Goal: Task Accomplishment & Management: Manage account settings

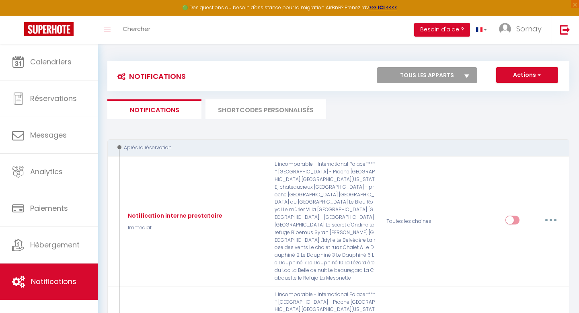
click at [262, 105] on li "SHORTCODES PERSONNALISÉS" at bounding box center [265, 109] width 121 height 20
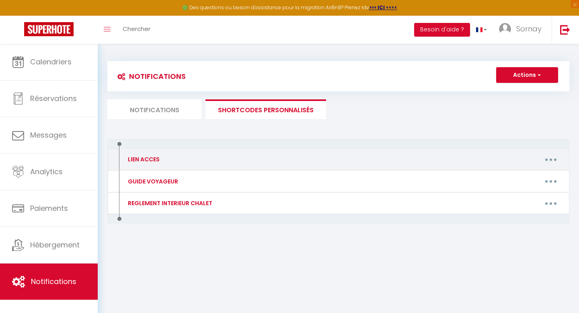
click at [545, 154] on button "button" at bounding box center [550, 159] width 23 height 13
click at [517, 174] on link "Editer" at bounding box center [529, 178] width 59 height 14
type input "LIEN ACCES"
type textarea "LIEN ACCES"
type textarea "[URL][DOMAIN_NAME]"
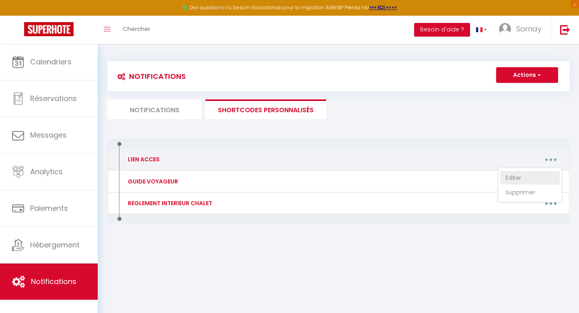
type textarea "[URL][DOMAIN_NAME]"
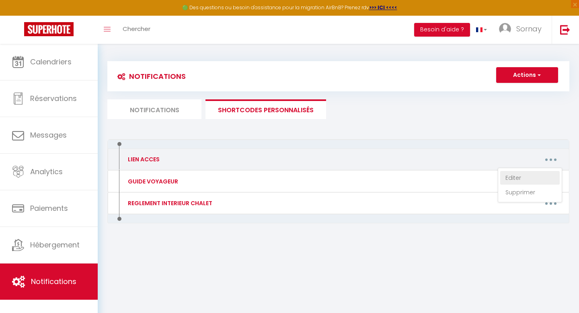
type textarea "[URL][DOMAIN_NAME]"
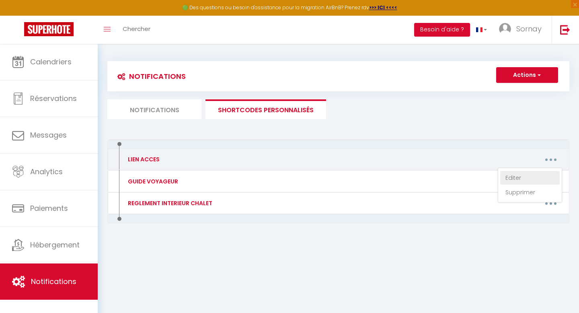
type textarea "[URL][DOMAIN_NAME]"
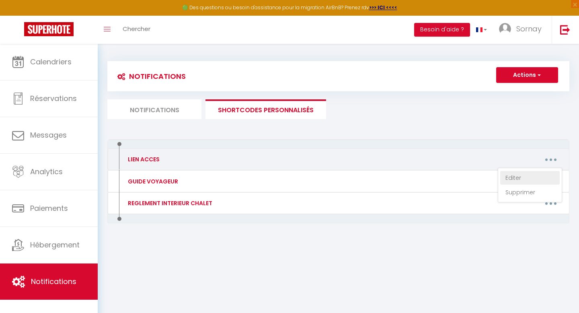
type textarea "[URL][DOMAIN_NAME]"
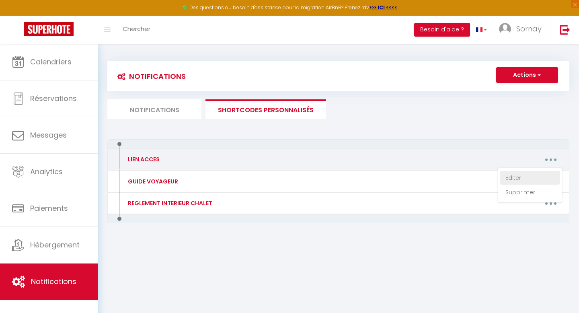
type textarea "[URL][DOMAIN_NAME]"
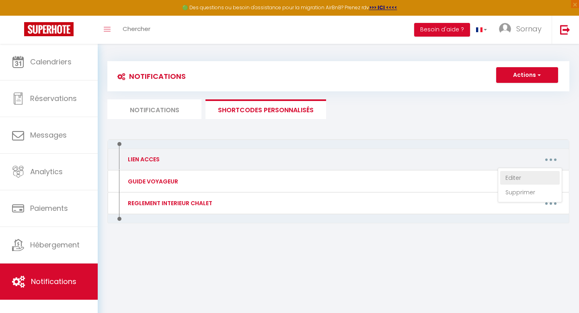
type textarea "[URL][DOMAIN_NAME]"
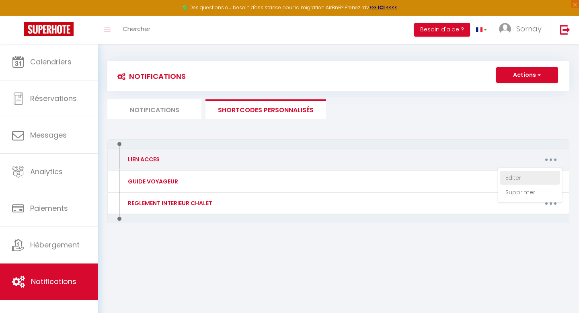
type textarea "[URL][DOMAIN_NAME]"
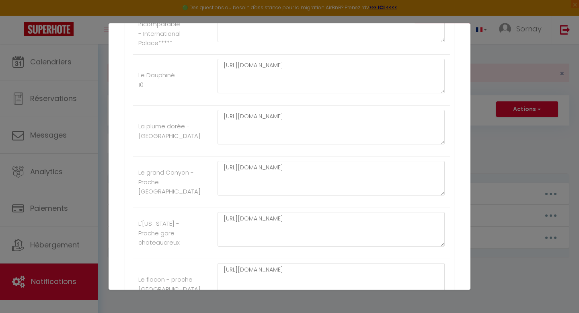
click at [258, 163] on li "Le grand Canyon - Proche gare Chateaucreux [URL][DOMAIN_NAME]" at bounding box center [291, 182] width 317 height 51
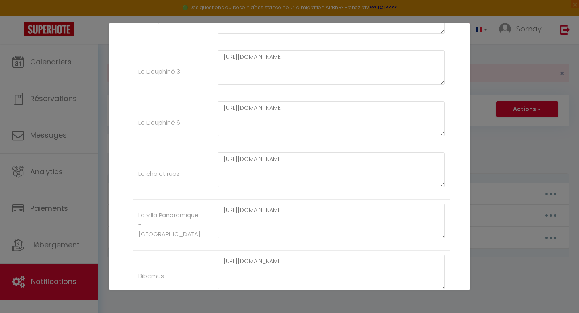
scroll to position [745, 0]
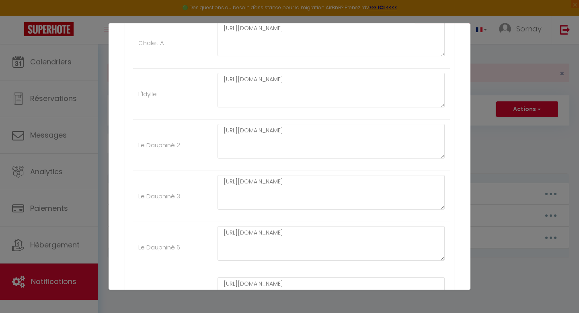
click at [58, 96] on div "Mettre à jour le code court personnalisé × Nom * LIEN ACCES Contenu * LIEN ACCE…" at bounding box center [289, 156] width 579 height 313
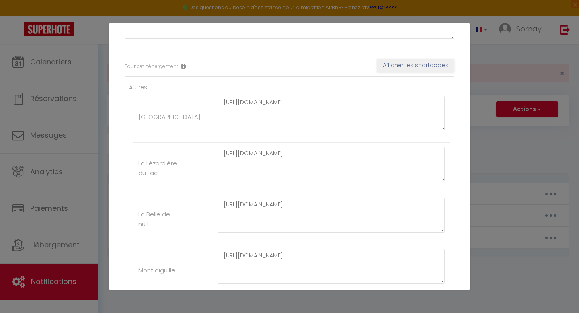
scroll to position [0, 0]
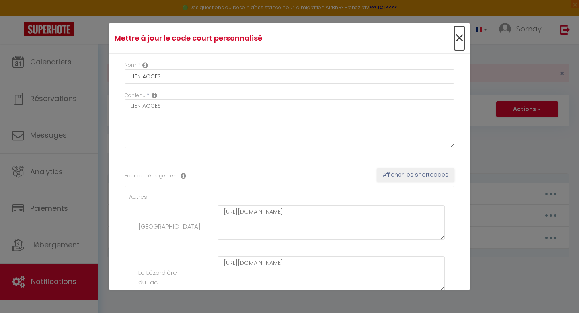
click at [463, 40] on span "×" at bounding box center [459, 38] width 10 height 24
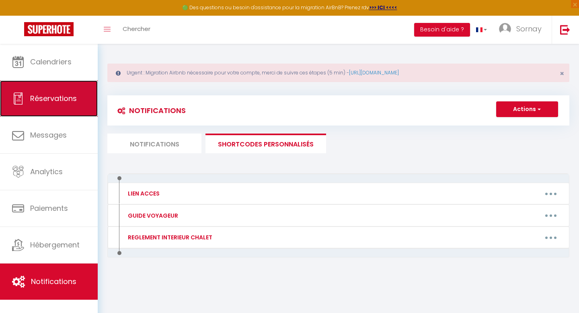
click at [65, 92] on link "Réservations" at bounding box center [49, 98] width 98 height 36
select select "not_cancelled"
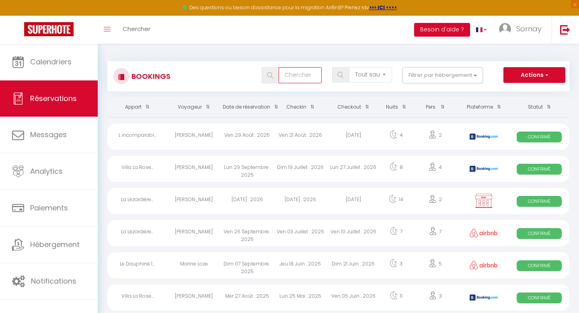
click at [295, 76] on input "text" at bounding box center [300, 75] width 43 height 16
type input "belv"
